Goal: Transaction & Acquisition: Purchase product/service

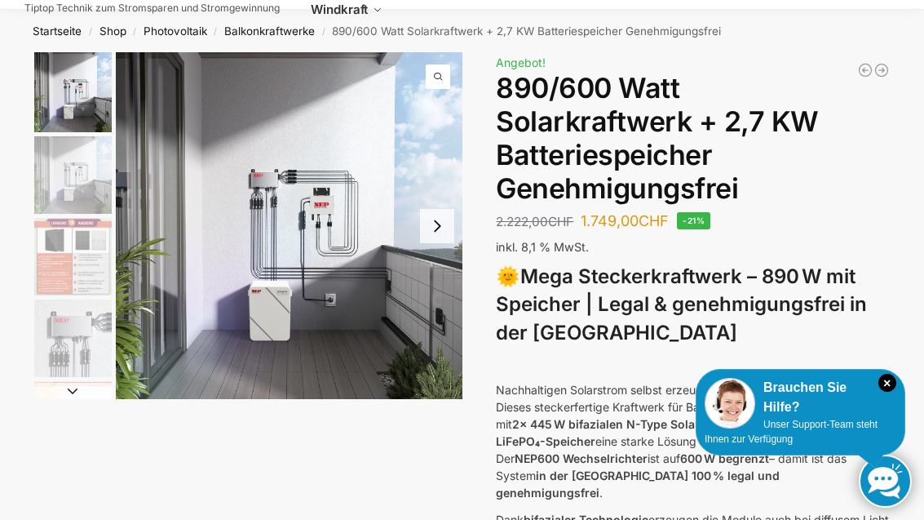
scroll to position [55, 0]
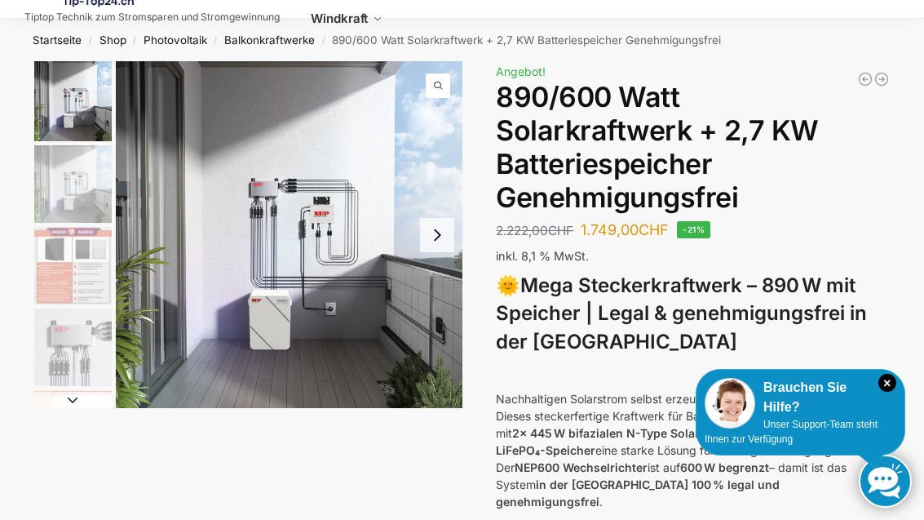
click at [247, 206] on img "1 / 12" at bounding box center [289, 234] width 347 height 347
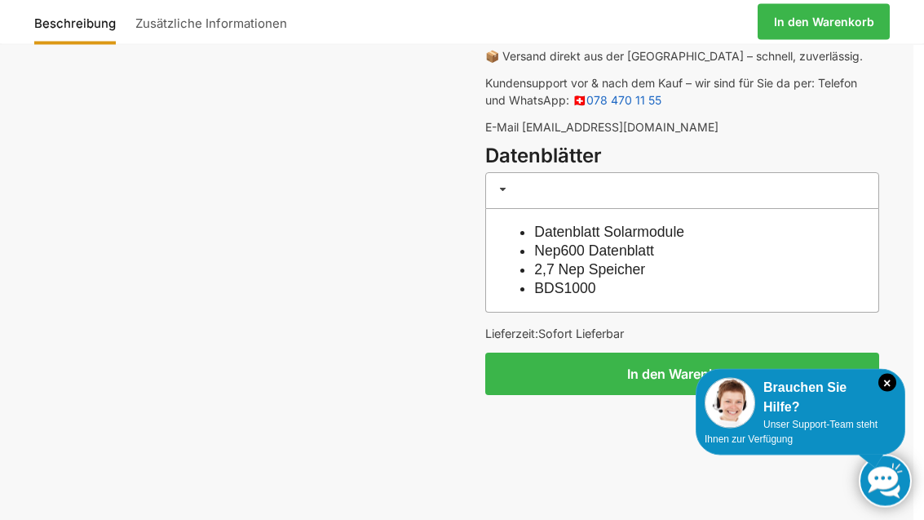
scroll to position [1295, 11]
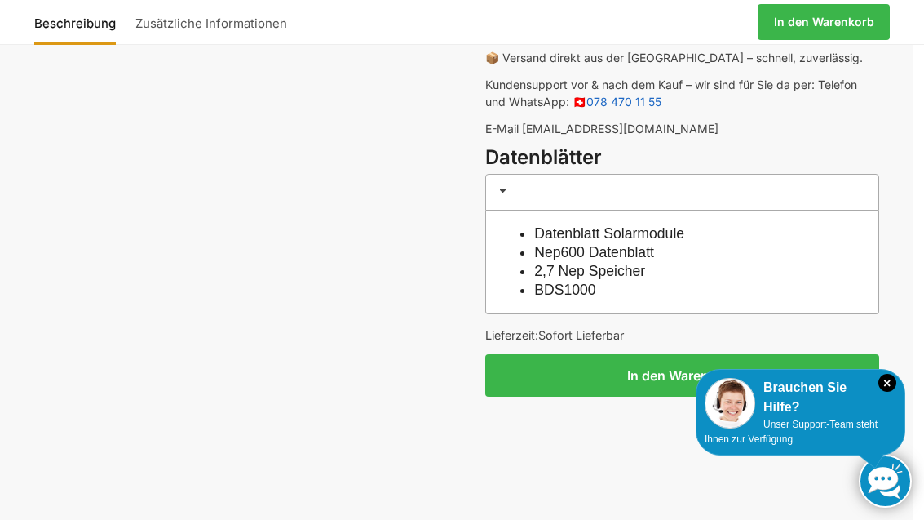
click at [684, 225] on link "Datenblatt Solarmodule" at bounding box center [609, 233] width 150 height 16
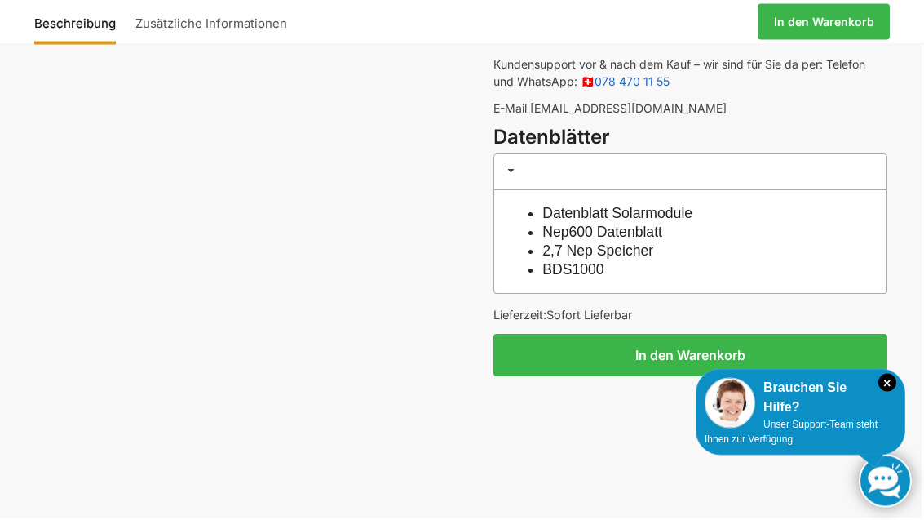
scroll to position [1315, 2]
click at [658, 224] on link "Nep600 Datenblatt" at bounding box center [603, 232] width 120 height 16
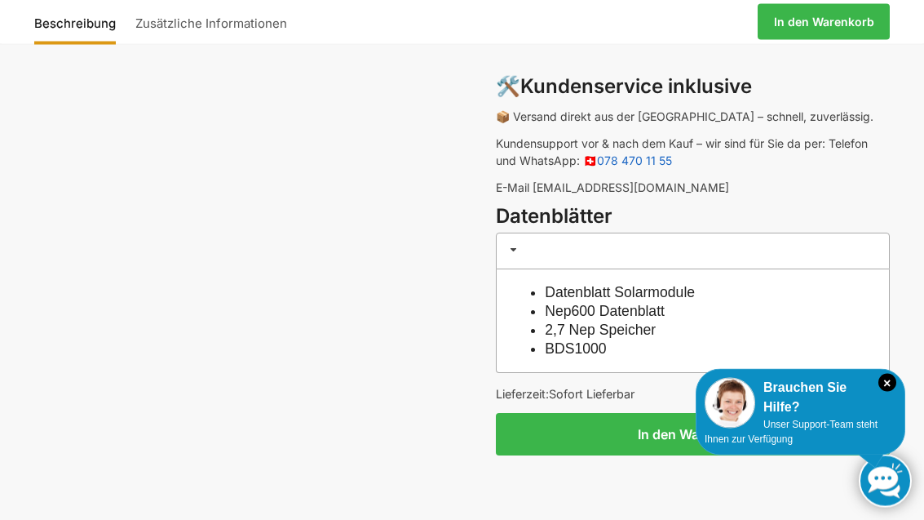
scroll to position [1236, 0]
click at [656, 321] on link "2,7 Nep Speicher" at bounding box center [600, 329] width 111 height 16
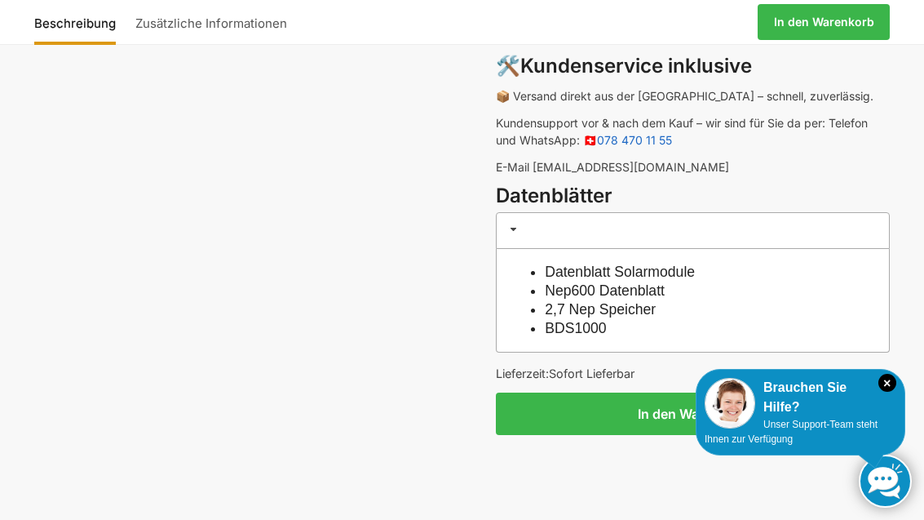
scroll to position [1257, 0]
click at [601, 319] on link "BDS1000" at bounding box center [575, 327] width 61 height 16
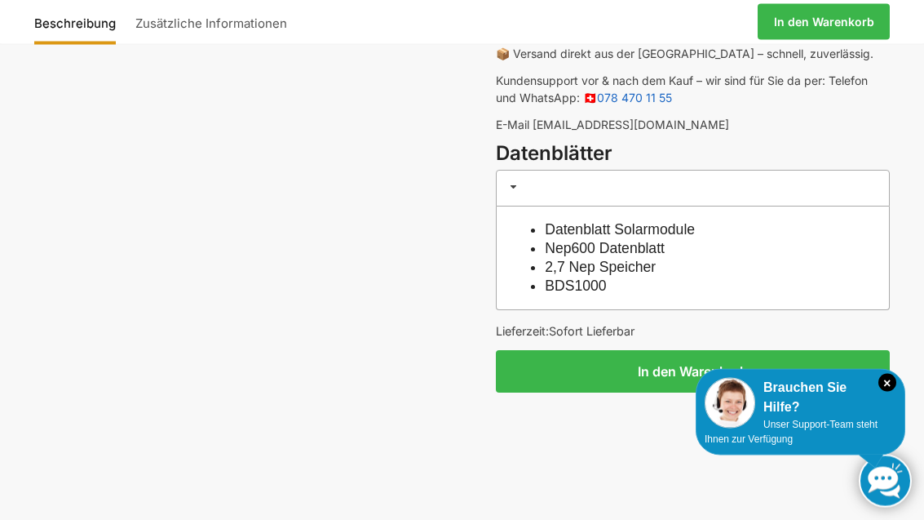
scroll to position [1299, 0]
click at [695, 221] on link "Datenblatt Solarmodule" at bounding box center [620, 229] width 150 height 16
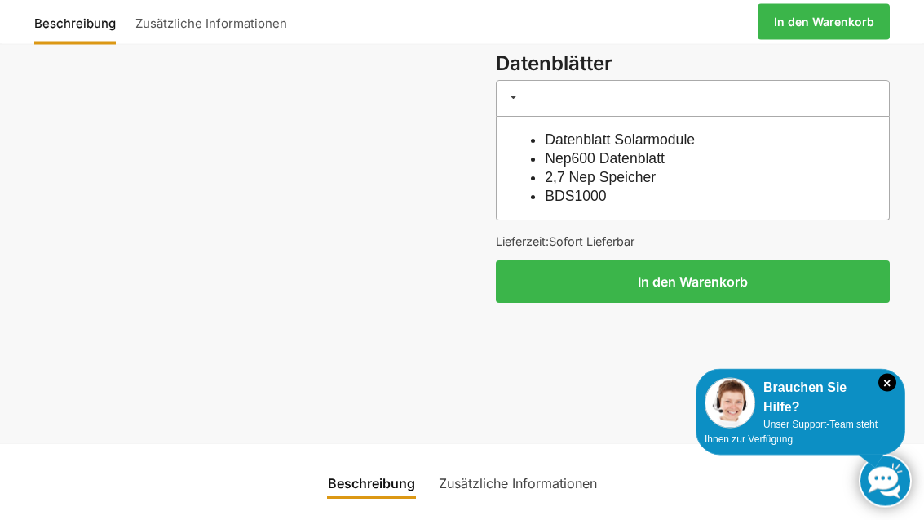
scroll to position [1389, 0]
click at [781, 260] on button "In den Warenkorb" at bounding box center [693, 281] width 394 height 42
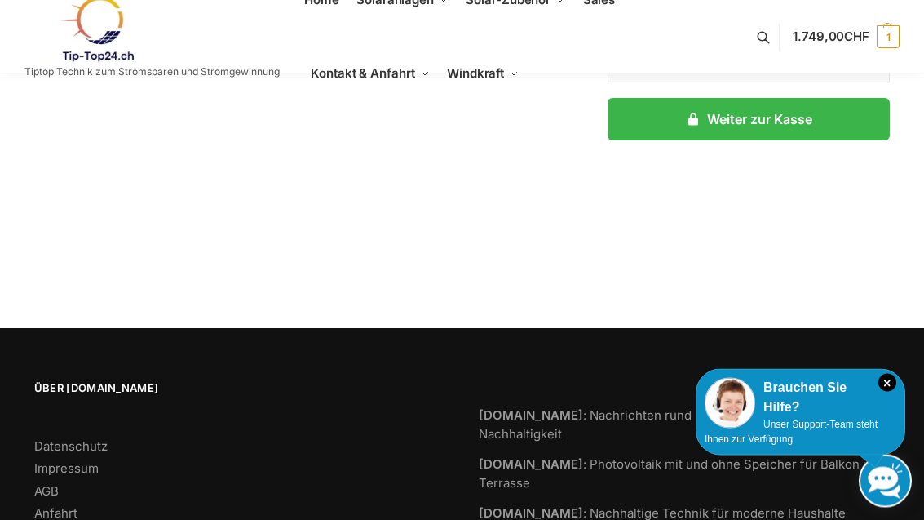
scroll to position [441, 0]
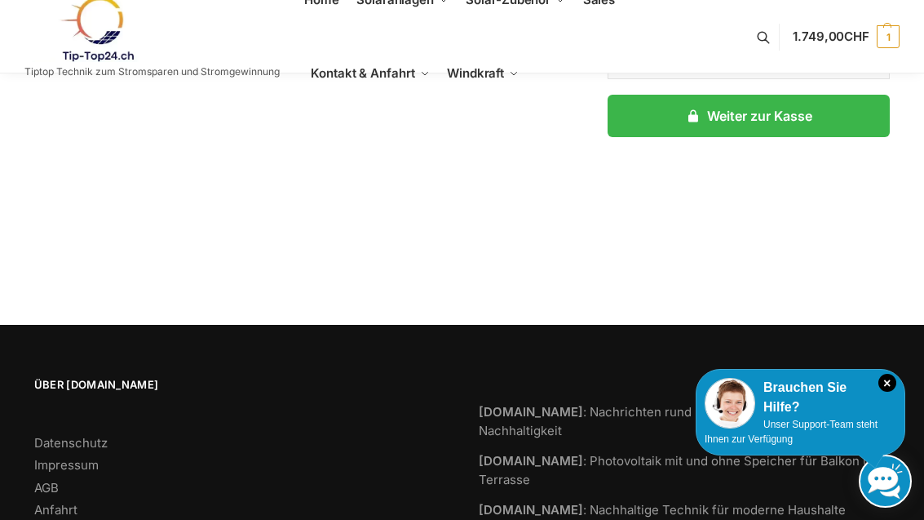
click at [891, 392] on icon "×" at bounding box center [888, 383] width 18 height 18
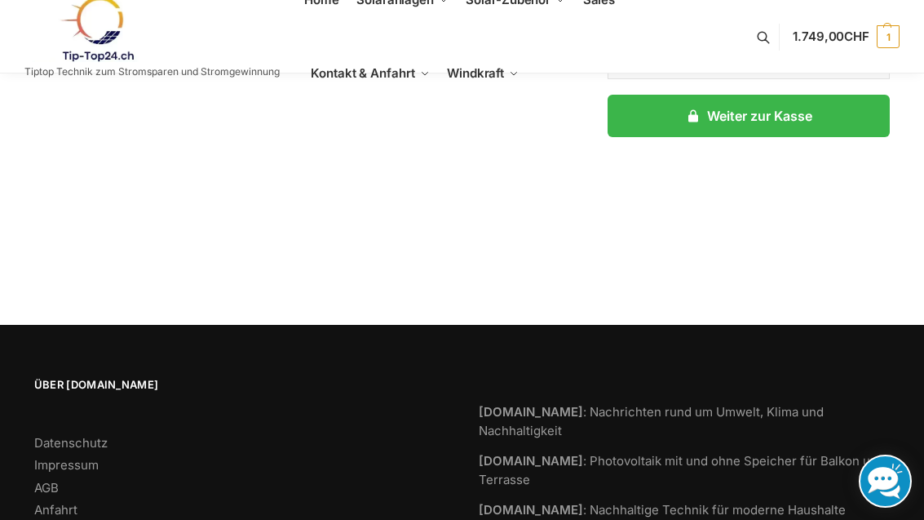
click at [77, 509] on link "Anfahrt" at bounding box center [55, 510] width 43 height 16
